Goal: Transaction & Acquisition: Purchase product/service

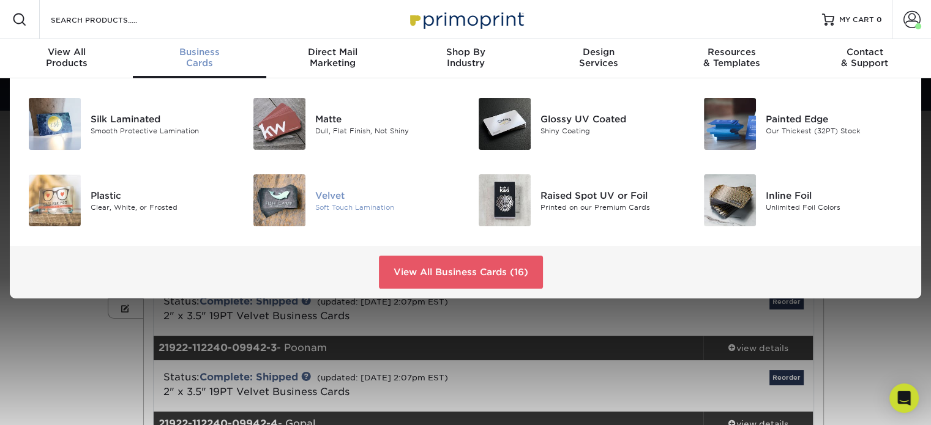
click at [294, 209] on img at bounding box center [279, 200] width 52 height 52
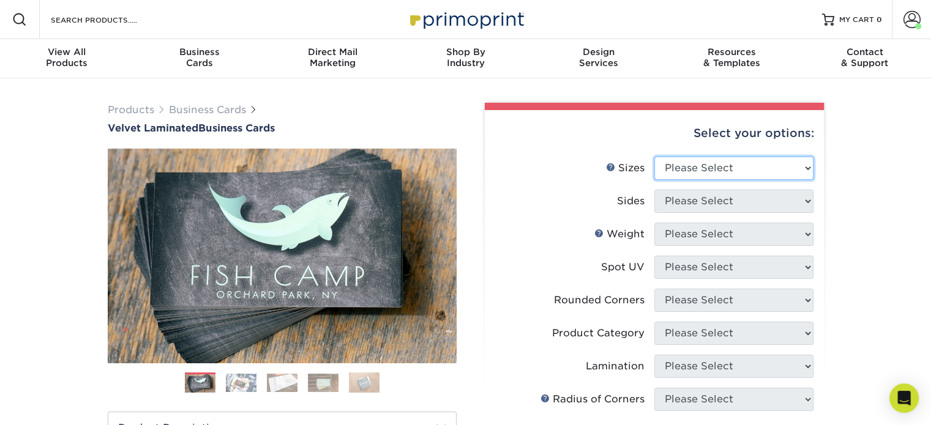
click at [717, 173] on select "Please Select 1.5" x 3.5" - Mini 1.75" x 3.5" - Mini 2" x 2" - Square 2" x 3" -…" at bounding box center [733, 168] width 159 height 23
select select "2.00x3.50"
click at [654, 157] on select "Please Select 1.5" x 3.5" - Mini 1.75" x 3.5" - Mini 2" x 2" - Square 2" x 3" -…" at bounding box center [733, 168] width 159 height 23
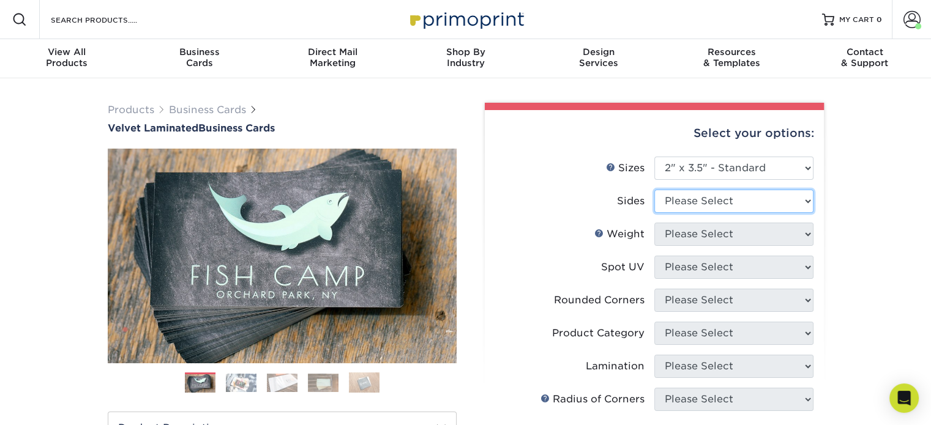
click at [700, 199] on select "Please Select Print Both Sides Print Front Only" at bounding box center [733, 201] width 159 height 23
click at [654, 190] on select "Please Select Print Both Sides Print Front Only" at bounding box center [733, 201] width 159 height 23
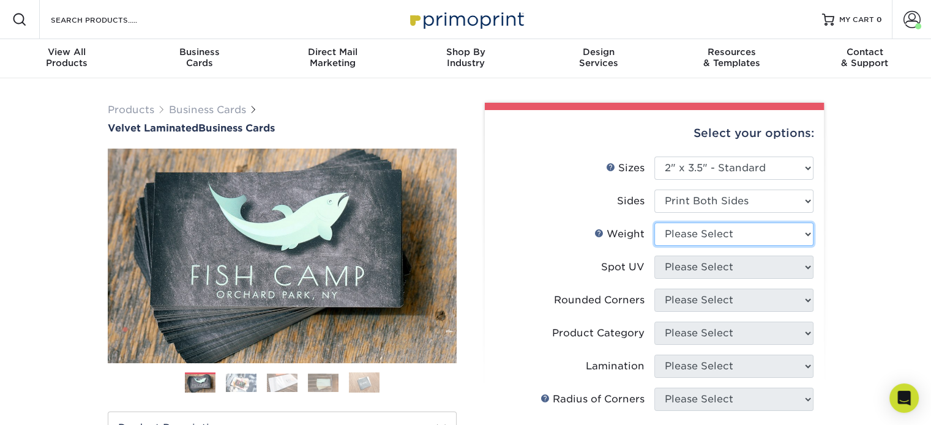
click at [701, 236] on select "Please Select 16PT" at bounding box center [733, 234] width 159 height 23
click at [529, 256] on label "Spot UV" at bounding box center [574, 267] width 159 height 23
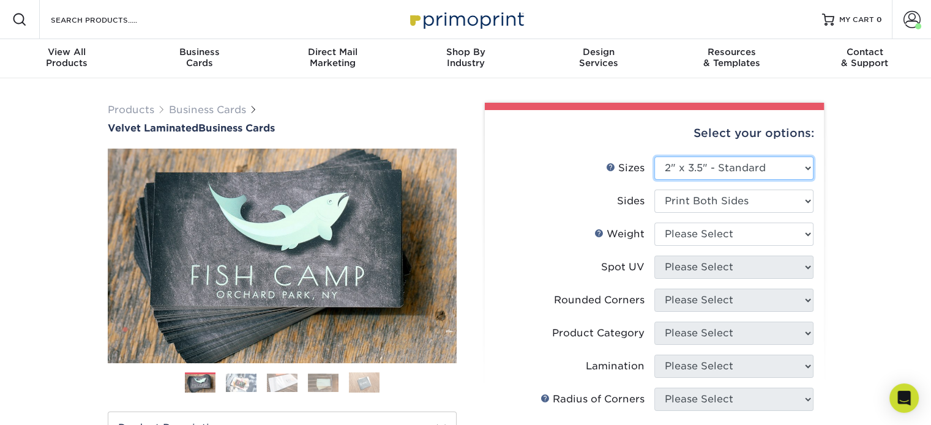
click at [756, 163] on select "Please Select 1.5" x 3.5" - Mini 1.75" x 3.5" - Mini 2" x 2" - Square 2" x 3" -…" at bounding box center [733, 168] width 159 height 23
click at [853, 181] on div "Products Business Cards Velvet Laminated Business Cards Previous Next" at bounding box center [465, 404] width 931 height 653
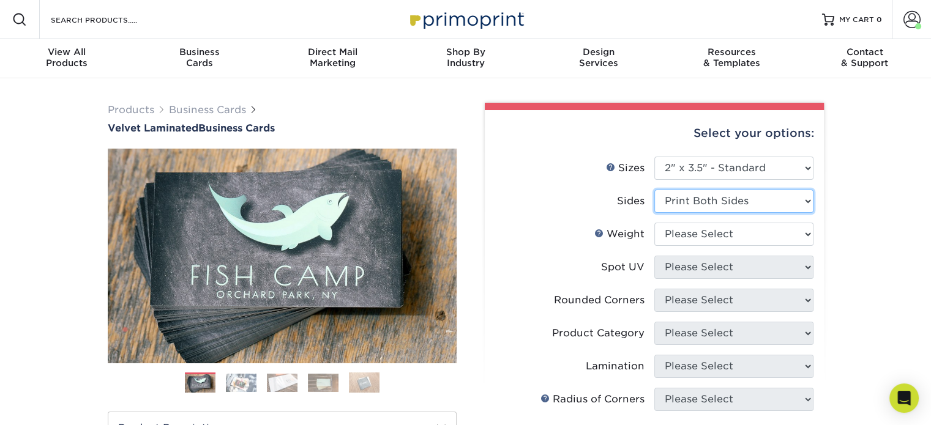
click at [766, 203] on select "Please Select Print Both Sides Print Front Only" at bounding box center [733, 201] width 159 height 23
click at [654, 190] on select "Please Select Print Both Sides Print Front Only" at bounding box center [733, 201] width 159 height 23
click at [760, 236] on select "Please Select 16PT" at bounding box center [733, 234] width 159 height 23
click at [760, 207] on select "Please Select Print Both Sides Print Front Only" at bounding box center [733, 201] width 159 height 23
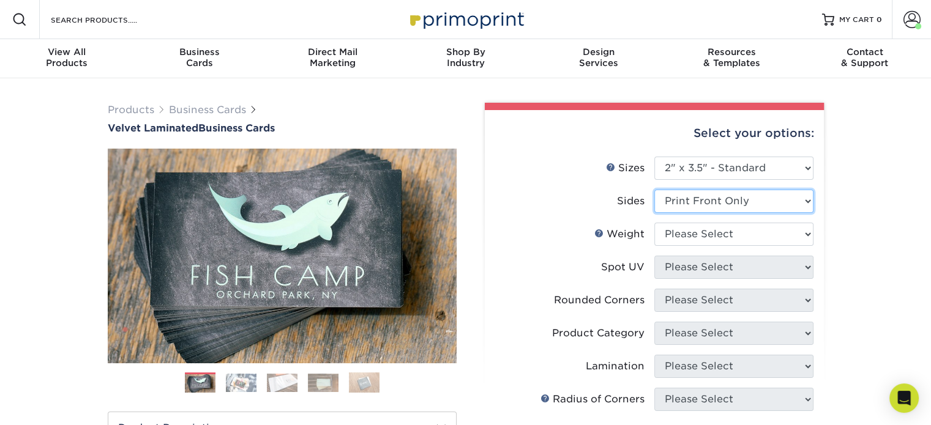
select select "13abbda7-1d64-4f25-8bb2-c179b224825d"
click at [654, 190] on select "Please Select Print Both Sides Print Front Only" at bounding box center [733, 201] width 159 height 23
click at [734, 236] on select "Please Select 16PT" at bounding box center [733, 234] width 159 height 23
select select "16PT"
click at [654, 223] on select "Please Select 16PT" at bounding box center [733, 234] width 159 height 23
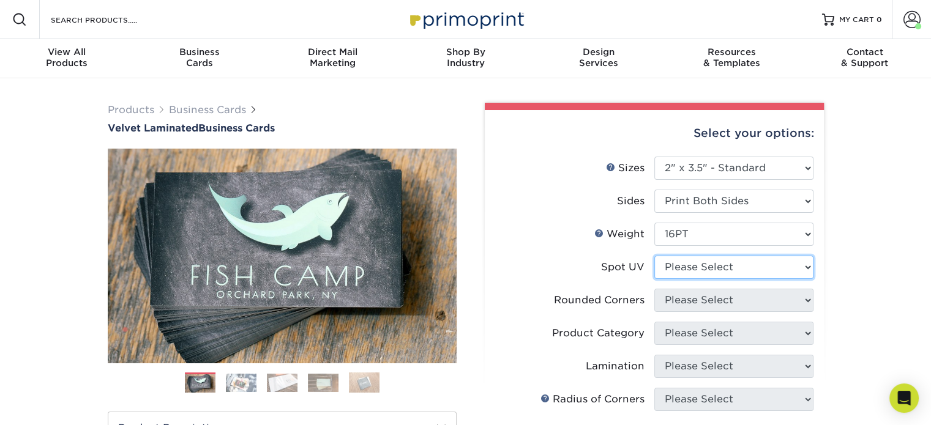
drag, startPoint x: 769, startPoint y: 268, endPoint x: 760, endPoint y: 269, distance: 8.7
click at [769, 268] on select "Please Select No Spot UV Front and Back (Both Sides) Front Only Back Only" at bounding box center [733, 267] width 159 height 23
select select "0"
click at [654, 256] on select "Please Select No Spot UV Front and Back (Both Sides) Front Only Back Only" at bounding box center [733, 267] width 159 height 23
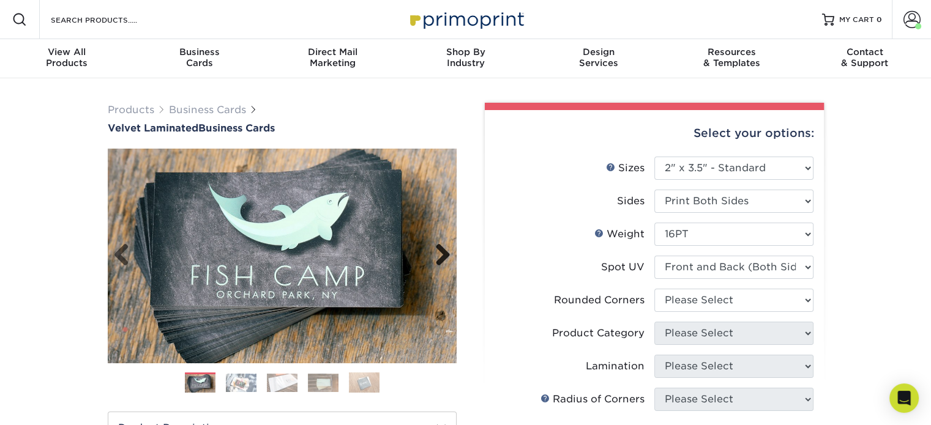
click at [445, 253] on link "Next" at bounding box center [438, 255] width 24 height 24
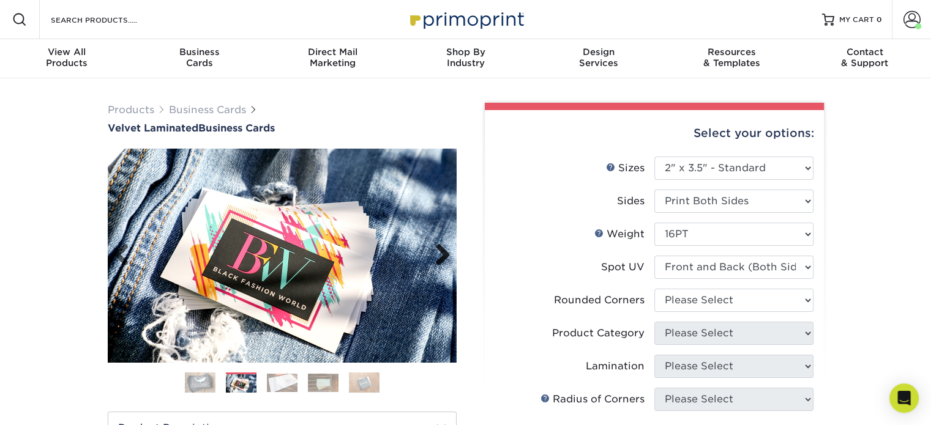
click at [445, 253] on link "Next" at bounding box center [438, 255] width 24 height 24
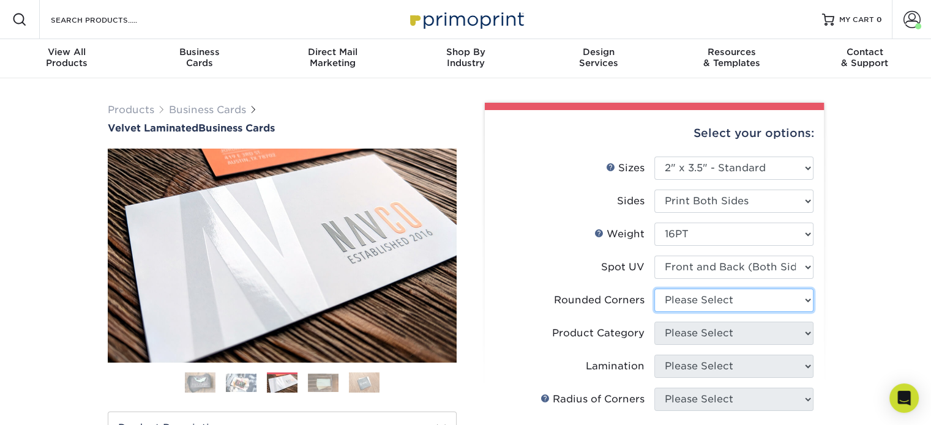
click at [719, 295] on select "Please Select Yes - Round 2 Corners Yes - Round 4 Corners No" at bounding box center [733, 300] width 159 height 23
select select "0"
click at [654, 289] on select "Please Select Yes - Round 2 Corners Yes - Round 4 Corners No" at bounding box center [733, 300] width 159 height 23
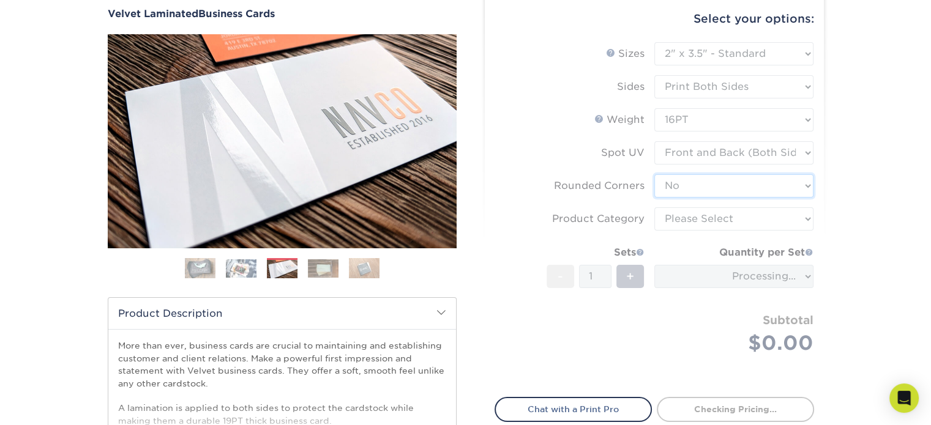
scroll to position [122, 0]
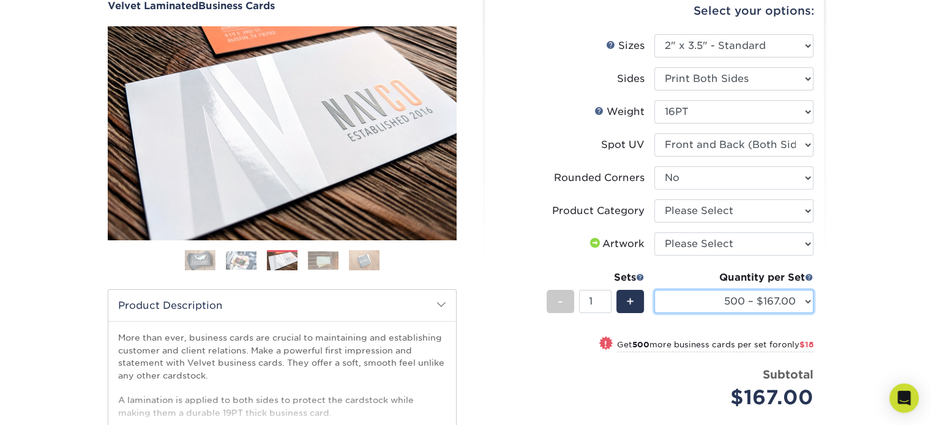
click at [800, 298] on select "500 – $167.00 1000 – $185.00 2500 – $439.00 5000 – $733.00 10000 – $1307.00" at bounding box center [733, 301] width 159 height 23
click at [654, 290] on select "500 – $167.00 1000 – $185.00 2500 – $439.00 5000 – $733.00 10000 – $1307.00" at bounding box center [733, 301] width 159 height 23
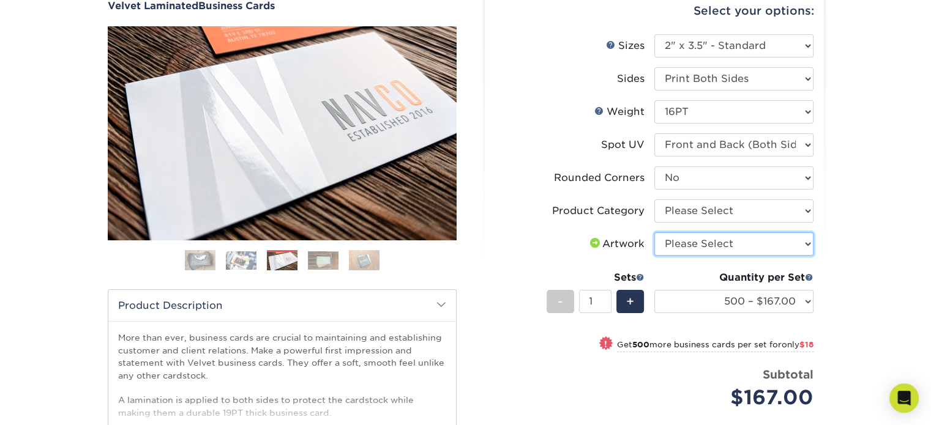
click at [793, 248] on select "Please Select I will upload files I need a design - $100" at bounding box center [733, 243] width 159 height 23
select select "upload"
click at [654, 232] on select "Please Select I will upload files I need a design - $100" at bounding box center [733, 243] width 159 height 23
click at [769, 210] on select "Please Select Business Cards" at bounding box center [733, 210] width 159 height 23
select select "3b5148f1-0588-4f88-a218-97bcfdce65c1"
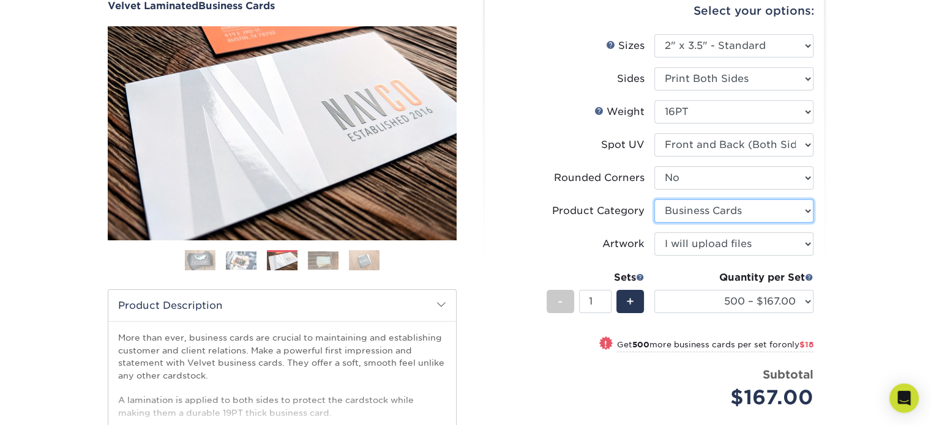
click at [654, 199] on select "Please Select Business Cards" at bounding box center [733, 210] width 159 height 23
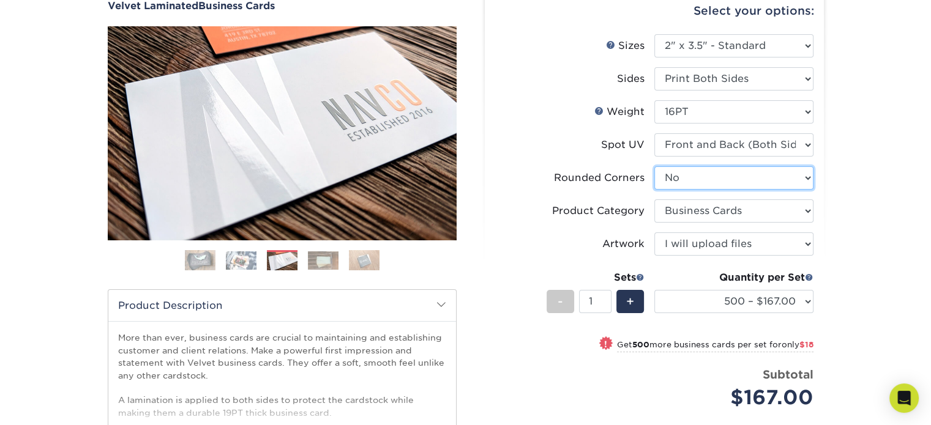
click at [728, 175] on select "Please Select Yes - Round 2 Corners Yes - Round 4 Corners No" at bounding box center [733, 177] width 159 height 23
click at [756, 144] on select "Please Select No Spot UV Front and Back (Both Sides) Front Only Back Only" at bounding box center [733, 144] width 159 height 23
select select "3"
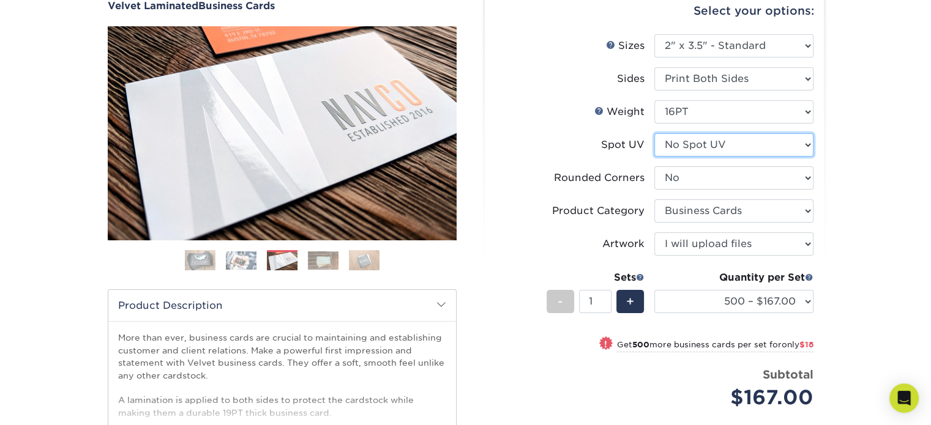
click at [654, 133] on select "Please Select No Spot UV Front and Back (Both Sides) Front Only Back Only" at bounding box center [733, 144] width 159 height 23
select select "-1"
select select
select select "-1"
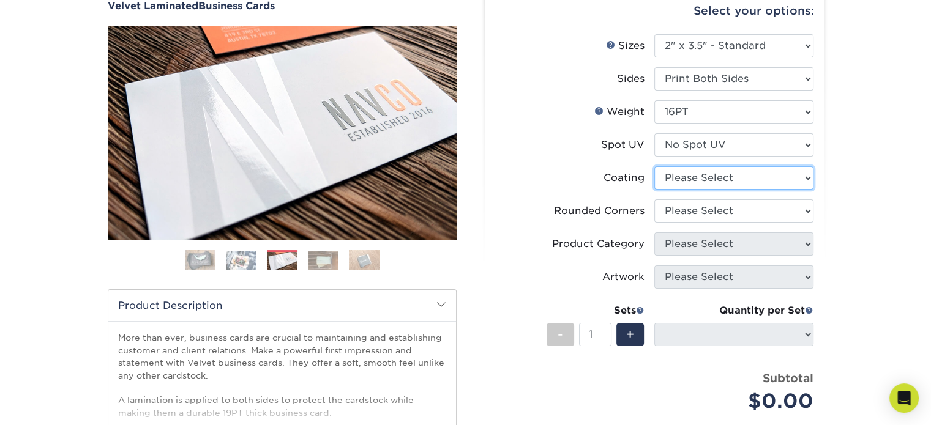
click at [714, 180] on select at bounding box center [733, 177] width 159 height 23
select select "3e7618de-abca-4bda-9f97-8b9129e913d8"
click at [654, 166] on select at bounding box center [733, 177] width 159 height 23
select select
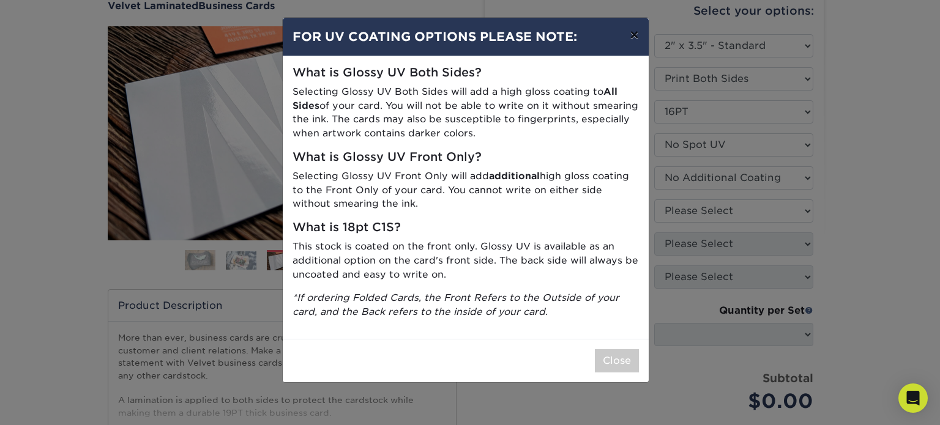
click at [630, 39] on button "×" at bounding box center [634, 35] width 28 height 34
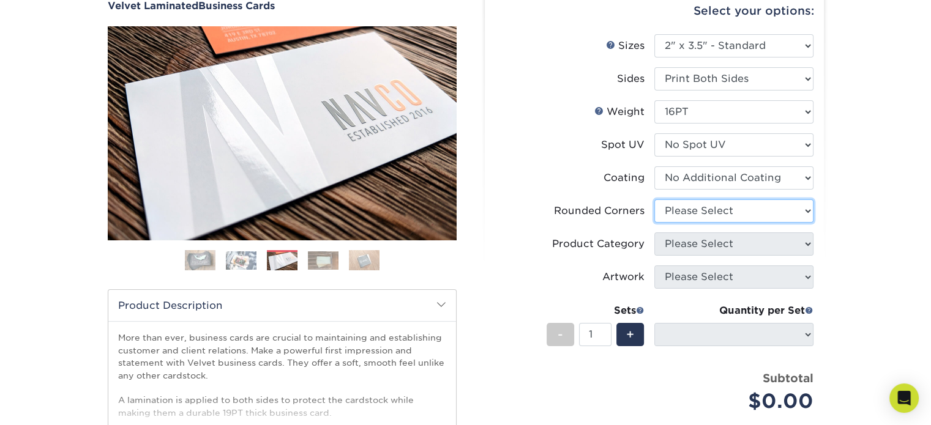
click at [689, 212] on select "Please Select Yes - Round 2 Corners Yes - Round 4 Corners No" at bounding box center [733, 210] width 159 height 23
select select "0"
click at [654, 199] on select "Please Select Yes - Round 2 Corners Yes - Round 4 Corners No" at bounding box center [733, 210] width 159 height 23
select select "-1"
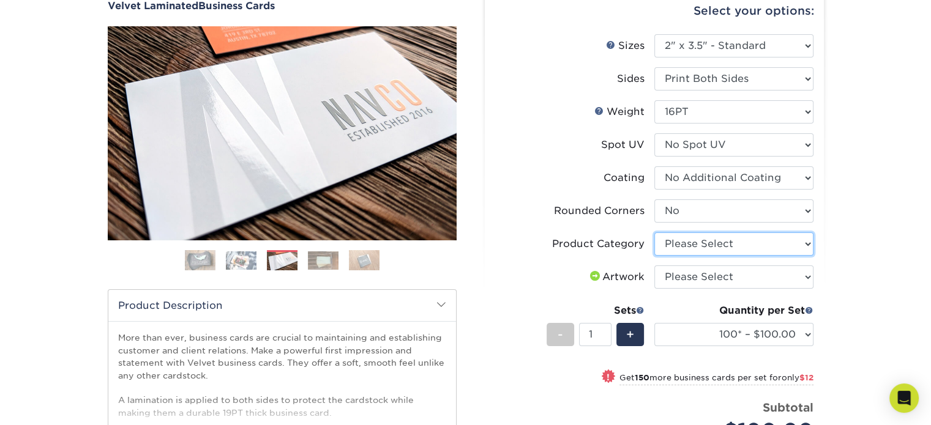
click at [753, 242] on select "Please Select Business Cards" at bounding box center [733, 243] width 159 height 23
select select "3b5148f1-0588-4f88-a218-97bcfdce65c1"
click at [654, 232] on select "Please Select Business Cards" at bounding box center [733, 243] width 159 height 23
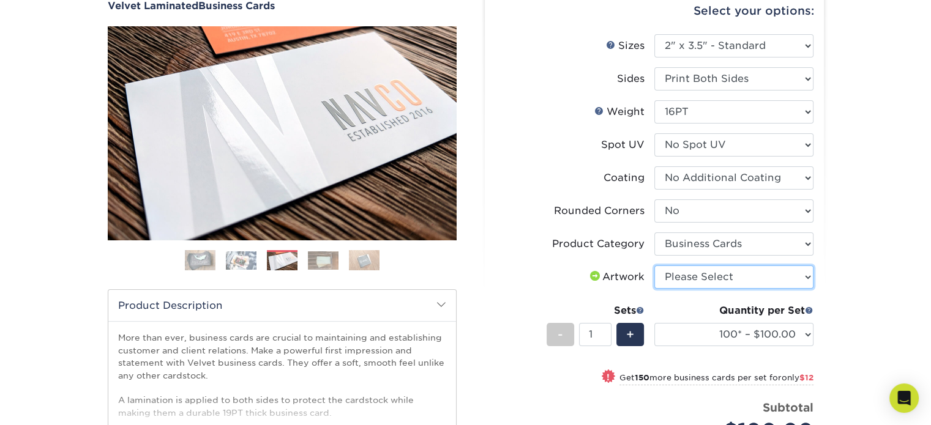
click at [710, 278] on select "Please Select I will upload files I need a design - $100" at bounding box center [733, 277] width 159 height 23
select select "upload"
click at [654, 266] on select "Please Select I will upload files I need a design - $100" at bounding box center [733, 277] width 159 height 23
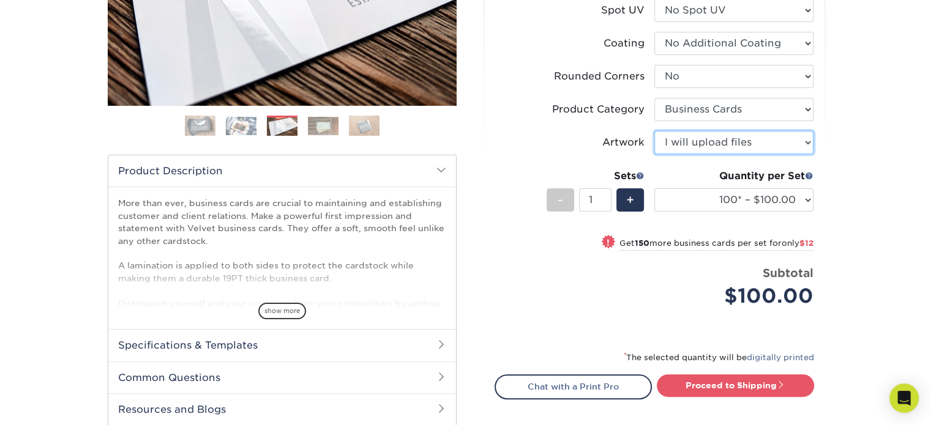
scroll to position [306, 0]
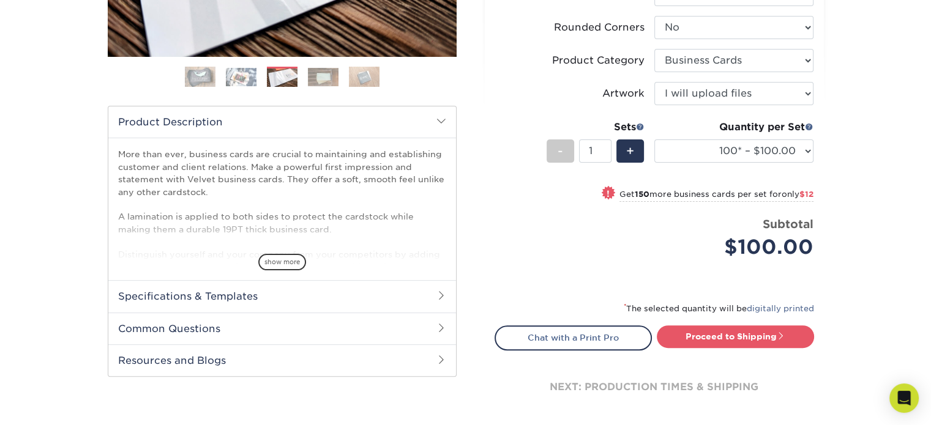
click at [885, 214] on div "Products Business Cards Velvet Laminated Business Cards Previous Next" at bounding box center [465, 120] width 931 height 696
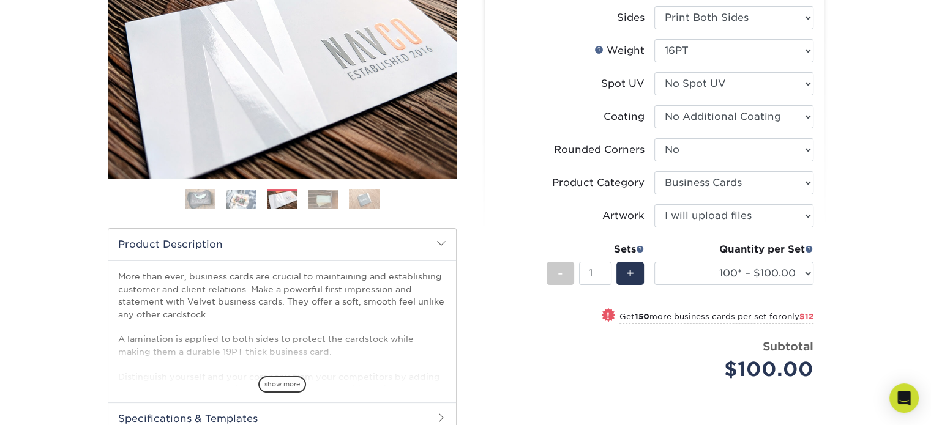
scroll to position [122, 0]
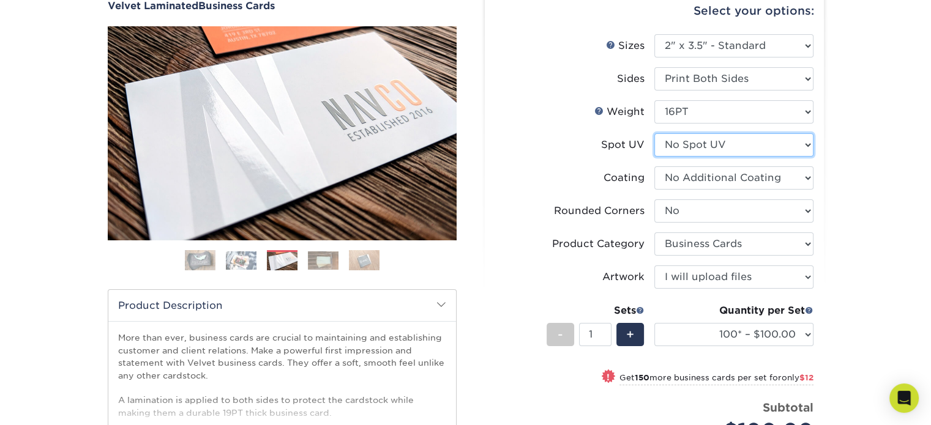
click at [716, 146] on select "Please Select No Spot UV Front and Back (Both Sides) Front Only Back Only" at bounding box center [733, 144] width 159 height 23
select select "0"
click at [654, 133] on select "Please Select No Spot UV Front and Back (Both Sides) Front Only Back Only" at bounding box center [733, 144] width 159 height 23
select select "-1"
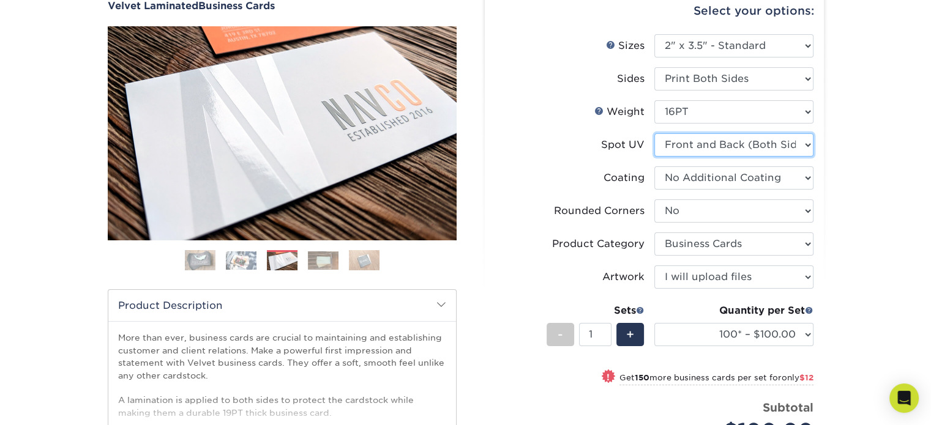
select select
select select "-1"
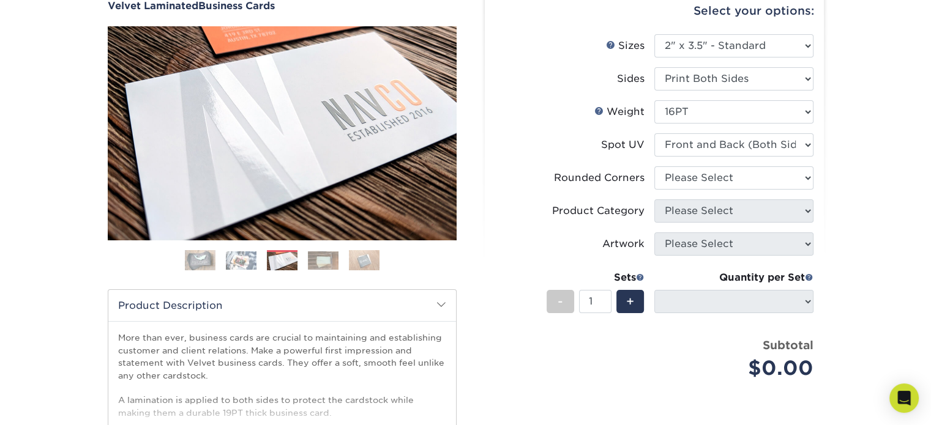
click at [882, 167] on div "Products Business Cards Velvet Laminated Business Cards Previous Next" at bounding box center [465, 282] width 931 height 653
click at [772, 182] on select "Please Select Yes - Round 2 Corners Yes - Round 4 Corners No" at bounding box center [733, 177] width 159 height 23
select select "0"
click at [654, 166] on select "Please Select Yes - Round 2 Corners Yes - Round 4 Corners No" at bounding box center [733, 177] width 159 height 23
select select "-1"
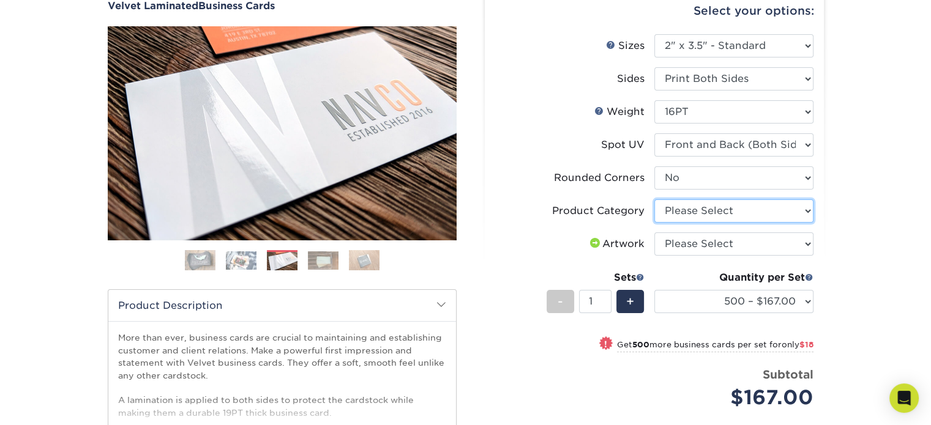
click at [766, 208] on select "Please Select Business Cards" at bounding box center [733, 210] width 159 height 23
select select "3b5148f1-0588-4f88-a218-97bcfdce65c1"
click at [654, 199] on select "Please Select Business Cards" at bounding box center [733, 210] width 159 height 23
click at [732, 240] on select "Please Select I will upload files I need a design - $100" at bounding box center [733, 243] width 159 height 23
select select "upload"
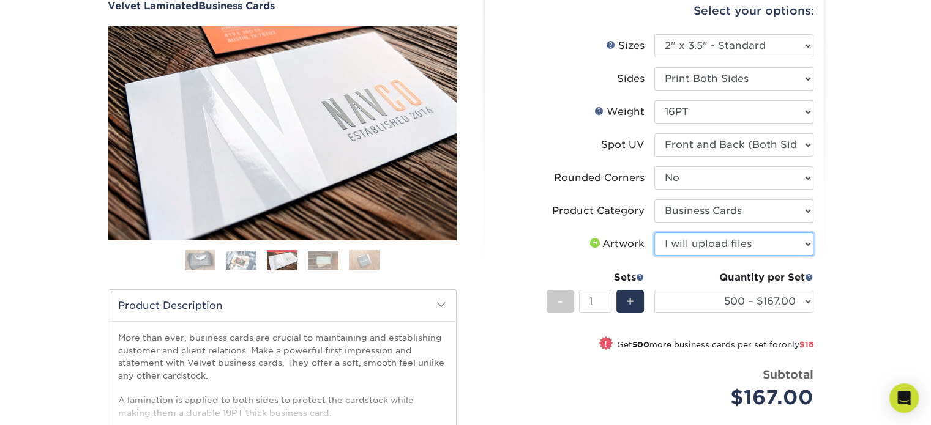
click at [654, 232] on select "Please Select I will upload files I need a design - $100" at bounding box center [733, 243] width 159 height 23
drag, startPoint x: 909, startPoint y: 224, endPoint x: 891, endPoint y: 224, distance: 18.4
click at [909, 224] on div "Products Business Cards Velvet Laminated Business Cards Previous Next" at bounding box center [465, 282] width 931 height 653
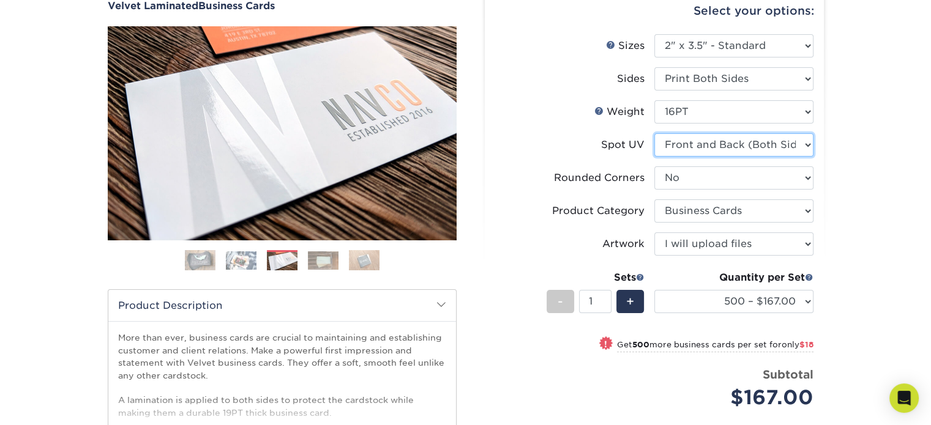
click at [729, 149] on select "Please Select No Spot UV Front and Back (Both Sides) Front Only Back Only" at bounding box center [733, 144] width 159 height 23
select select "3"
click at [654, 133] on select "Please Select No Spot UV Front and Back (Both Sides) Front Only Back Only" at bounding box center [733, 144] width 159 height 23
select select "-1"
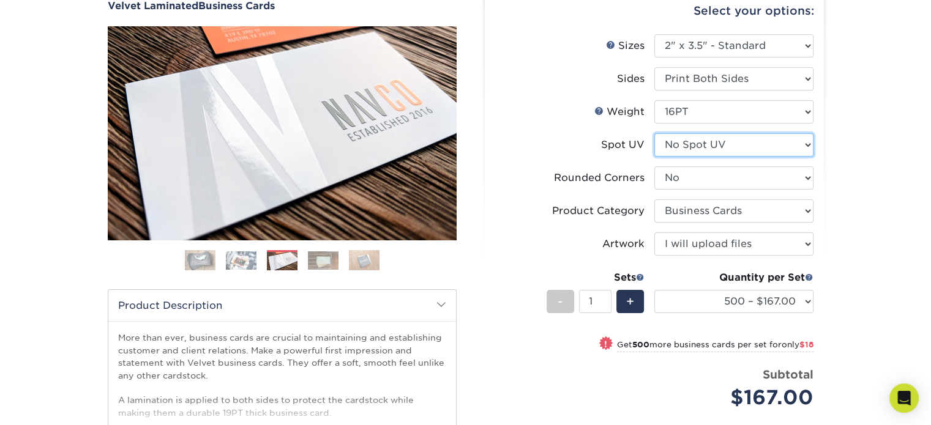
select select
select select "-1"
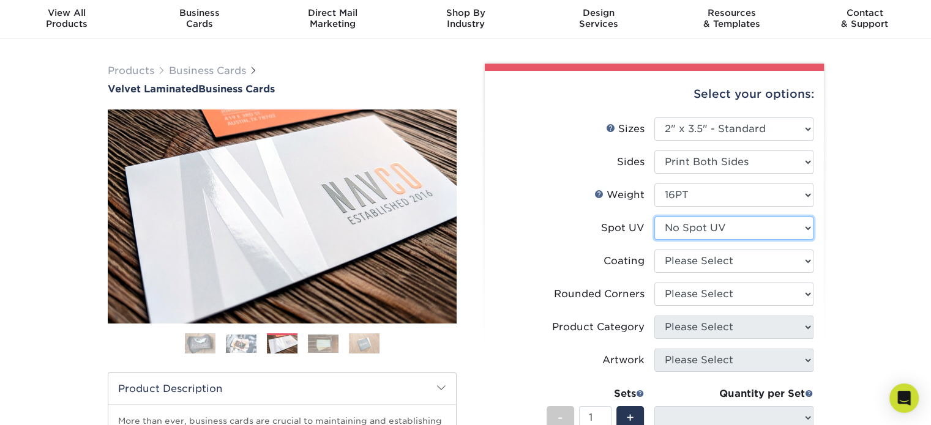
scroll to position [61, 0]
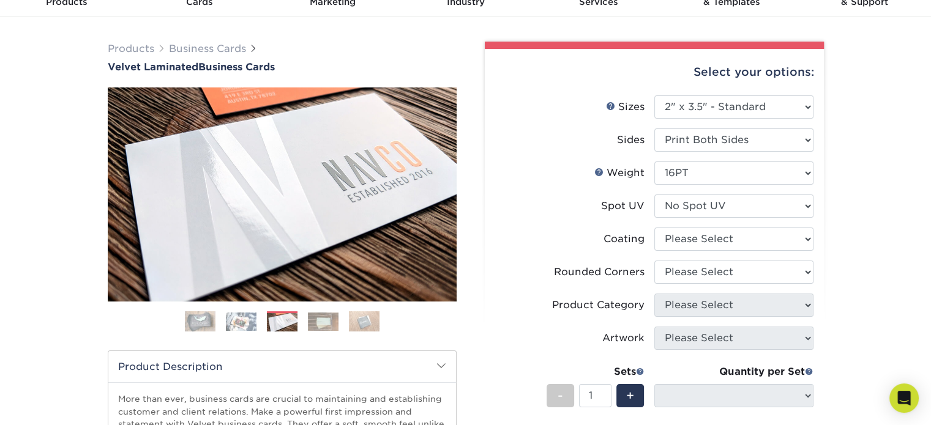
click at [912, 158] on div "Products Business Cards Velvet Laminated Business Cards Previous Next" at bounding box center [465, 343] width 931 height 653
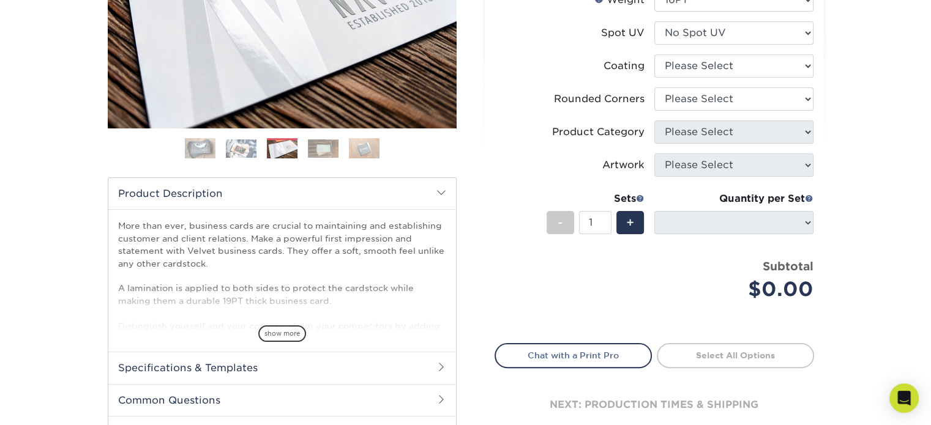
scroll to position [245, 0]
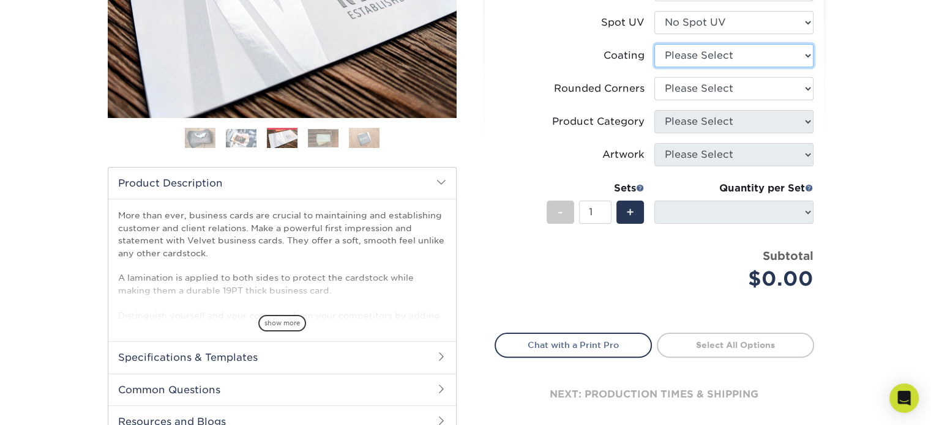
click at [757, 59] on select at bounding box center [733, 55] width 159 height 23
select select "3e7618de-abca-4bda-9f97-8b9129e913d8"
click at [654, 44] on select at bounding box center [733, 55] width 159 height 23
select select
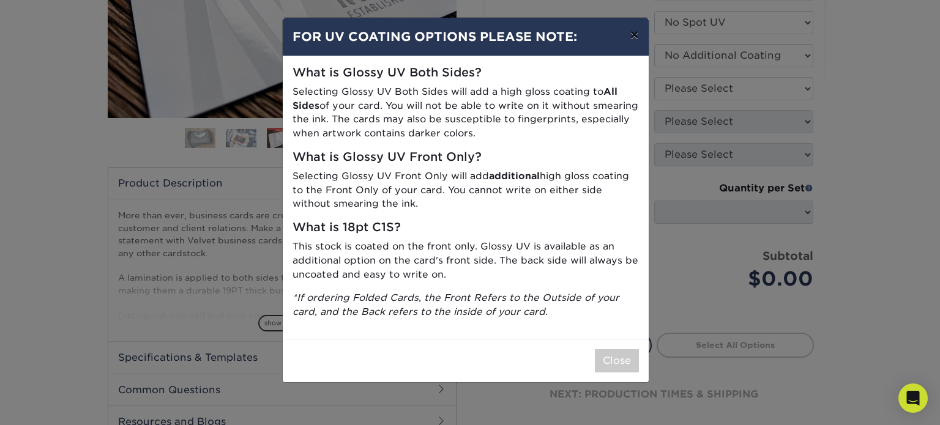
click at [636, 38] on button "×" at bounding box center [634, 35] width 28 height 34
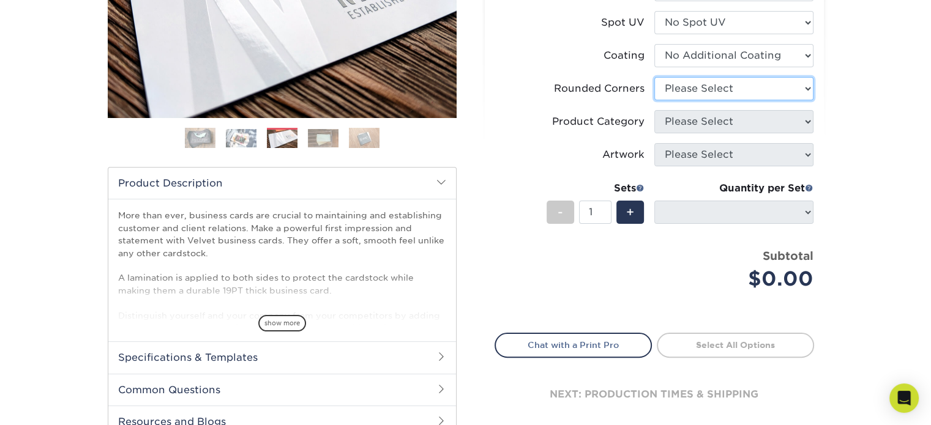
click at [724, 89] on select "Please Select Yes - Round 2 Corners Yes - Round 4 Corners No" at bounding box center [733, 88] width 159 height 23
select select "0"
click at [654, 77] on select "Please Select Yes - Round 2 Corners Yes - Round 4 Corners No" at bounding box center [733, 88] width 159 height 23
select select "-1"
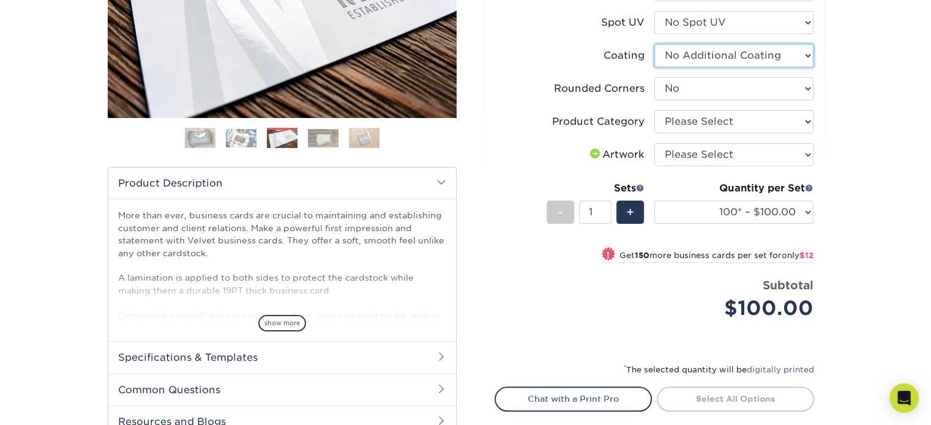
drag, startPoint x: 798, startPoint y: 61, endPoint x: 792, endPoint y: 63, distance: 6.6
click at [798, 61] on select at bounding box center [733, 55] width 159 height 23
click at [852, 95] on div "Products Business Cards Velvet Laminated Business Cards Previous Next" at bounding box center [465, 182] width 931 height 696
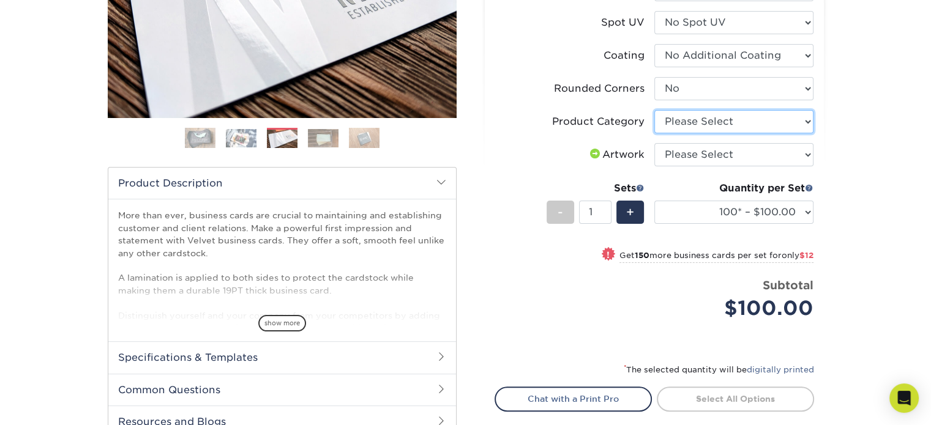
click at [746, 122] on select "Please Select Business Cards" at bounding box center [733, 121] width 159 height 23
select select "3b5148f1-0588-4f88-a218-97bcfdce65c1"
click at [654, 110] on select "Please Select Business Cards" at bounding box center [733, 121] width 159 height 23
click at [728, 148] on select "Please Select I will upload files I need a design - $100" at bounding box center [733, 154] width 159 height 23
select select "upload"
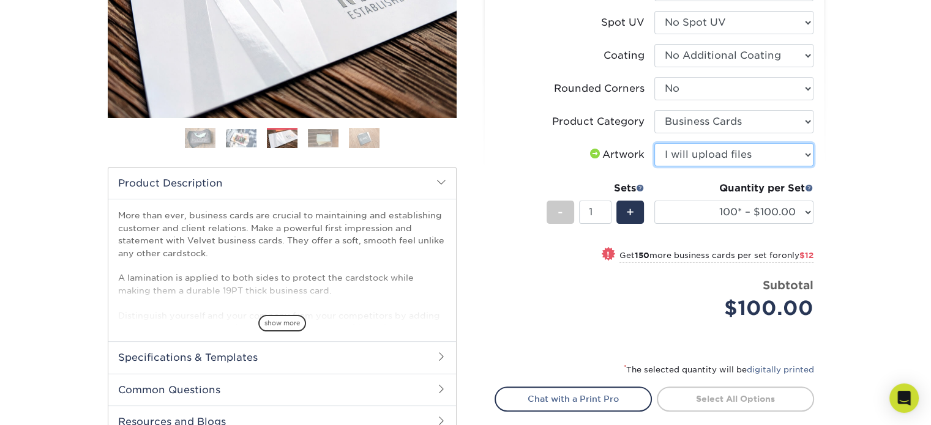
click at [654, 143] on select "Please Select I will upload files I need a design - $100" at bounding box center [733, 154] width 159 height 23
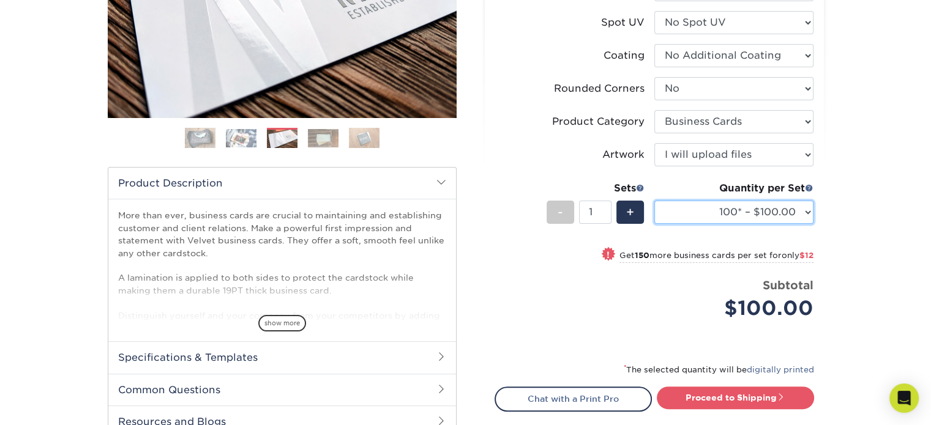
click at [790, 212] on select "100* – $100.00 250* – $112.00 500 – $120.00 1000 – $156.00 2500 – $307.00 5000 …" at bounding box center [733, 212] width 159 height 23
click at [654, 201] on select "100* – $100.00 250* – $112.00 500 – $120.00 1000 – $156.00 2500 – $307.00 5000 …" at bounding box center [733, 212] width 159 height 23
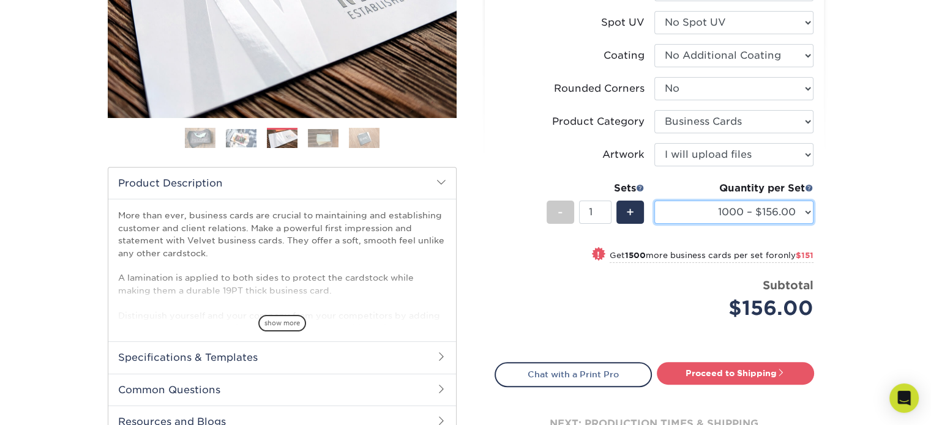
click at [788, 207] on select "100* – $100.00 250* – $112.00 500 – $120.00 1000 – $156.00 2500 – $307.00 5000 …" at bounding box center [733, 212] width 159 height 23
select select "500 – $120.00"
click at [654, 201] on select "100* – $100.00 250* – $112.00 500 – $120.00 1000 – $156.00 2500 – $307.00 5000 …" at bounding box center [733, 212] width 159 height 23
click at [795, 205] on select "100* – $100.00 250* – $112.00 500 – $120.00 1000 – $156.00 2500 – $307.00 5000 …" at bounding box center [733, 212] width 159 height 23
click at [654, 201] on select "100* – $100.00 250* – $112.00 500 – $120.00 1000 – $156.00 2500 – $307.00 5000 …" at bounding box center [733, 212] width 159 height 23
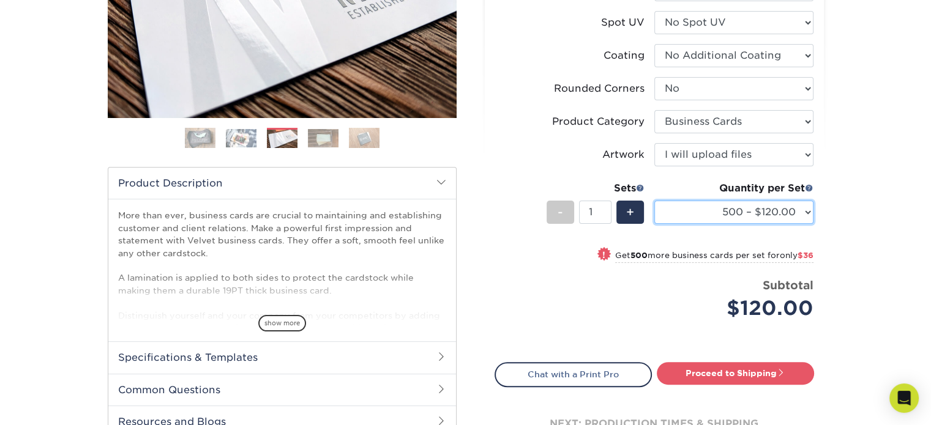
click at [793, 205] on select "100* – $100.00 250* – $112.00 500 – $120.00 1000 – $156.00 2500 – $307.00 5000 …" at bounding box center [733, 212] width 159 height 23
click at [654, 201] on select "100* – $100.00 250* – $112.00 500 – $120.00 1000 – $156.00 2500 – $307.00 5000 …" at bounding box center [733, 212] width 159 height 23
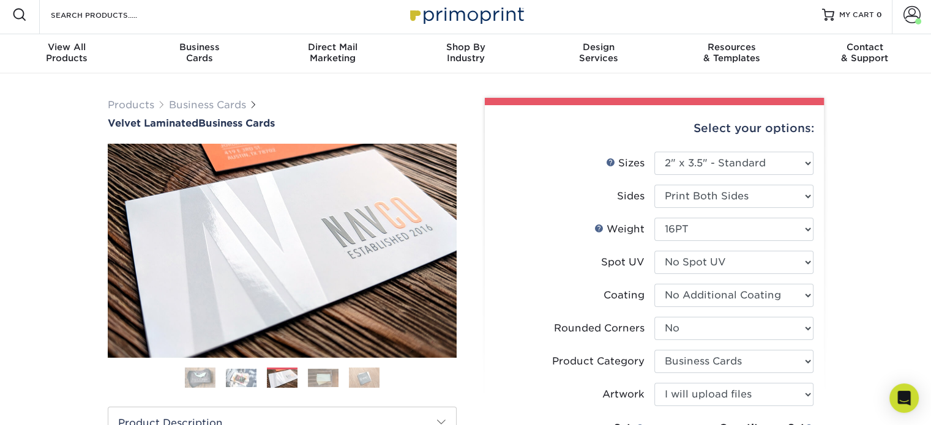
scroll to position [0, 0]
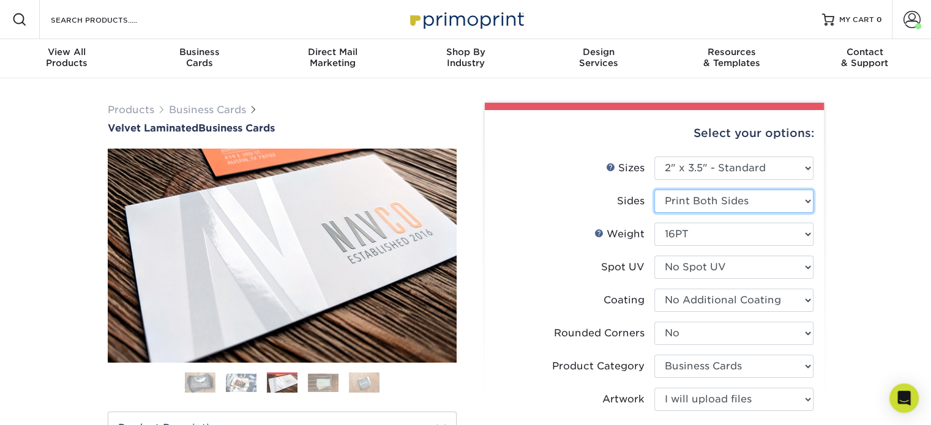
click at [724, 203] on select "Please Select Print Both Sides Print Front Only" at bounding box center [733, 201] width 159 height 23
select select "32d3c223-f82c-492b-b915-ba065a00862f"
click at [654, 190] on select "Please Select Print Both Sides Print Front Only" at bounding box center [733, 201] width 159 height 23
select select "-1"
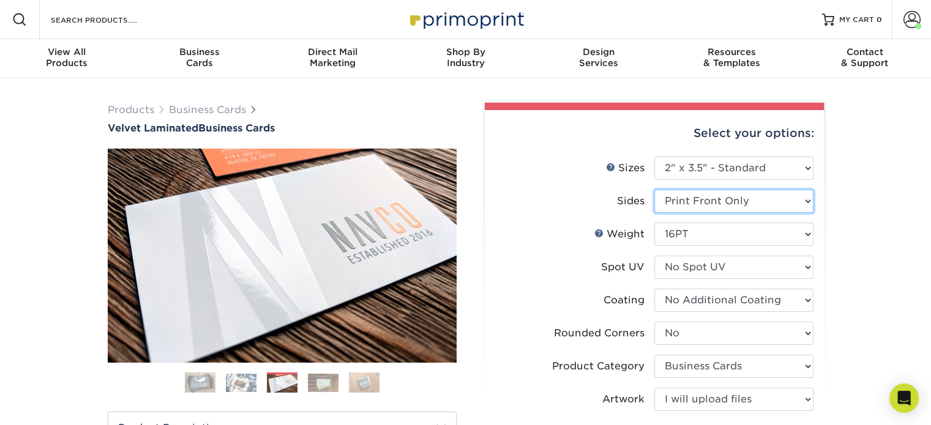
select select
select select "-1"
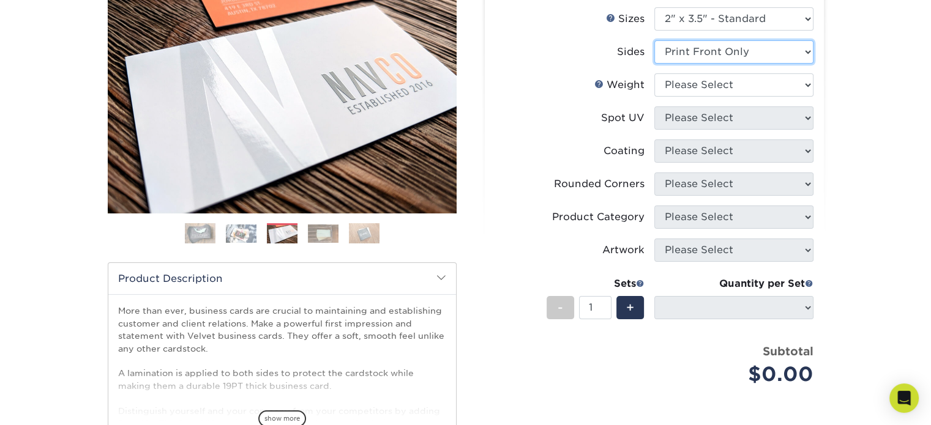
scroll to position [122, 0]
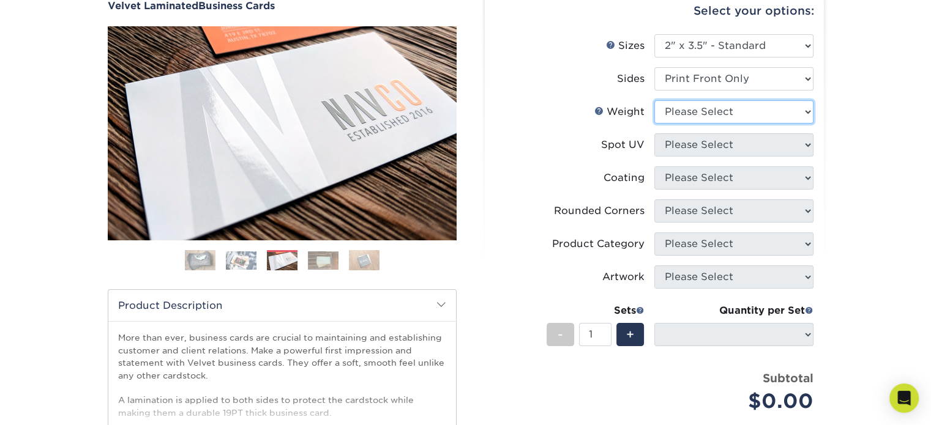
click at [732, 110] on select "Please Select 16PT" at bounding box center [733, 111] width 159 height 23
select select "16PT"
click at [654, 100] on select "Please Select 16PT" at bounding box center [733, 111] width 159 height 23
select select
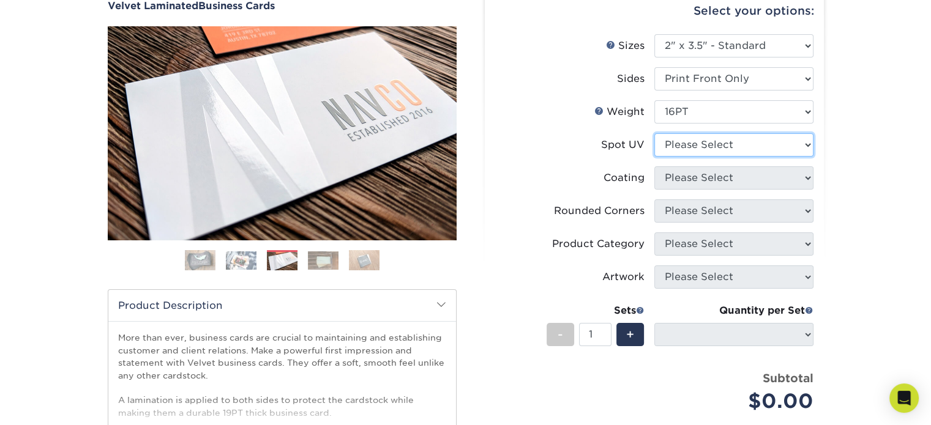
click at [708, 144] on select "Please Select No Spot UV Front Only" at bounding box center [733, 144] width 159 height 23
select select "3"
click at [654, 133] on select "Please Select No Spot UV Front Only" at bounding box center [733, 144] width 159 height 23
select select
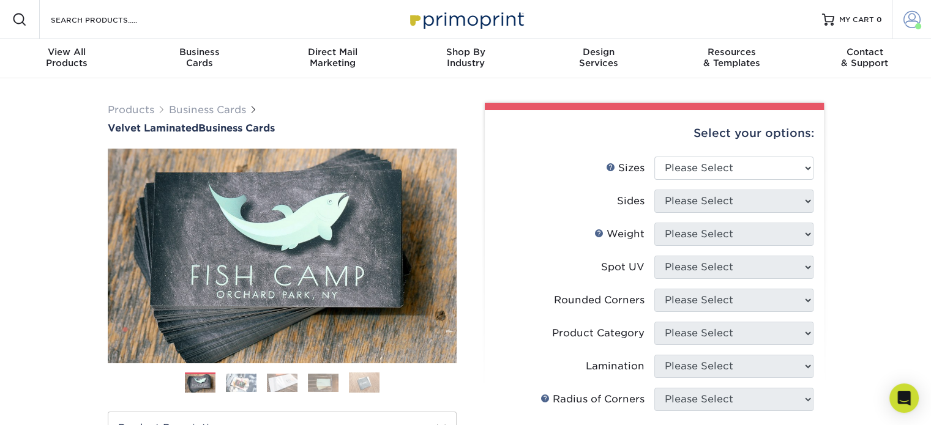
click at [915, 21] on span at bounding box center [911, 19] width 17 height 17
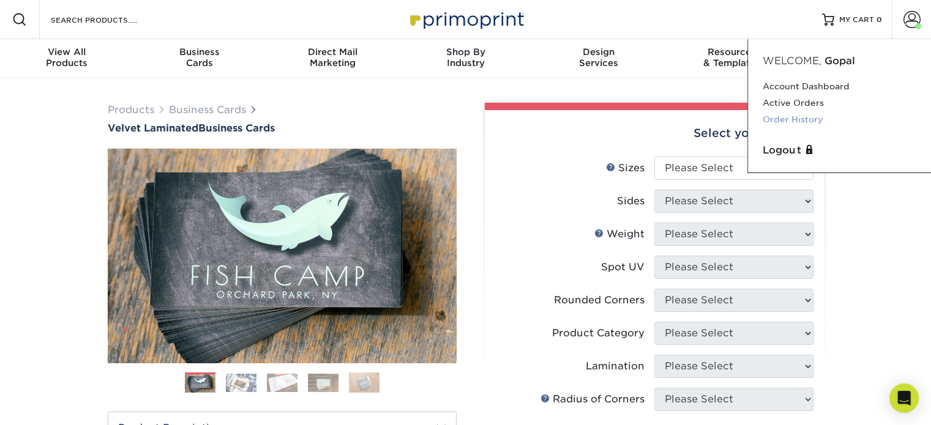
click at [803, 114] on link "Order History" at bounding box center [839, 119] width 154 height 17
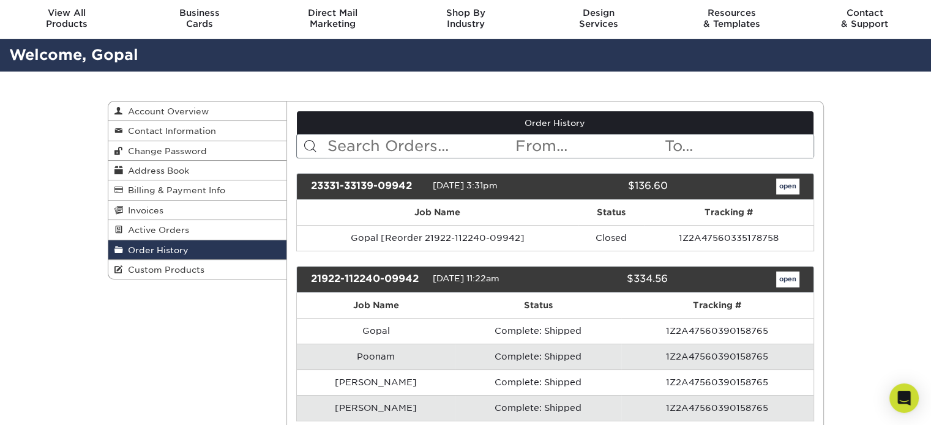
scroll to position [61, 0]
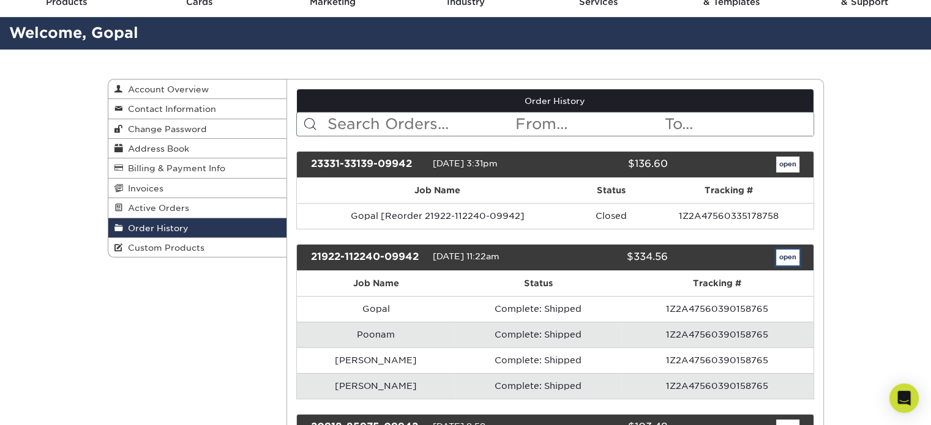
click at [786, 257] on link "open" at bounding box center [787, 258] width 23 height 16
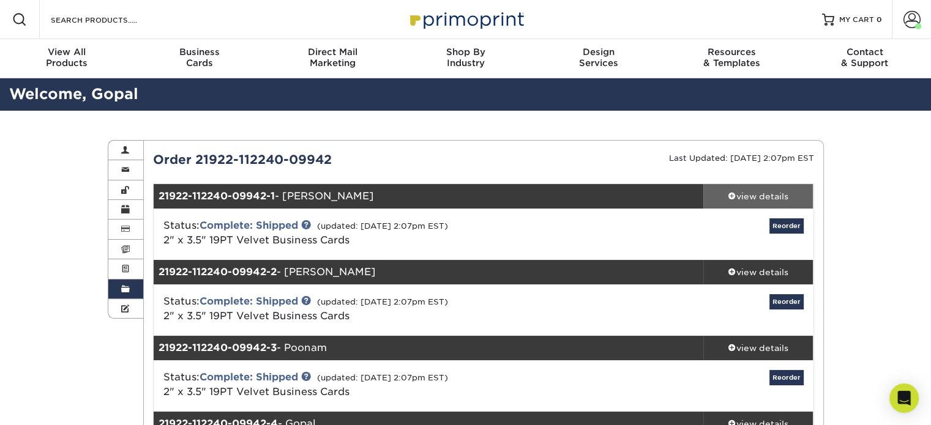
click at [753, 195] on div "view details" at bounding box center [758, 196] width 110 height 12
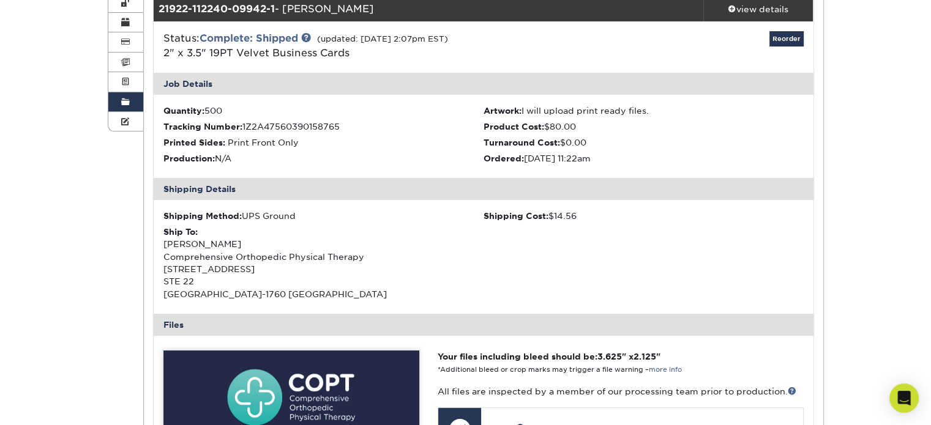
scroll to position [184, 0]
